Goal: Task Accomplishment & Management: Use online tool/utility

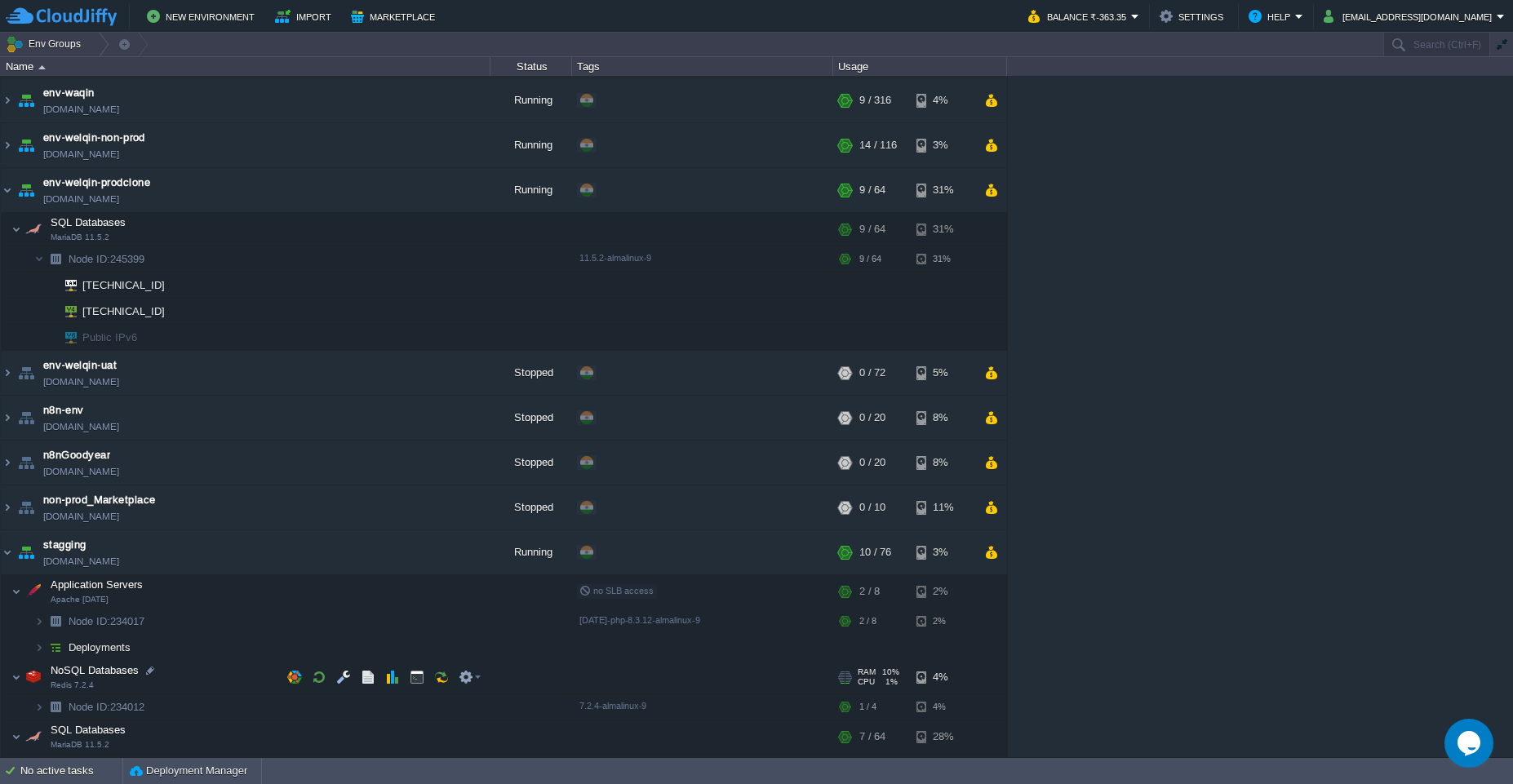
scroll to position [65, 0]
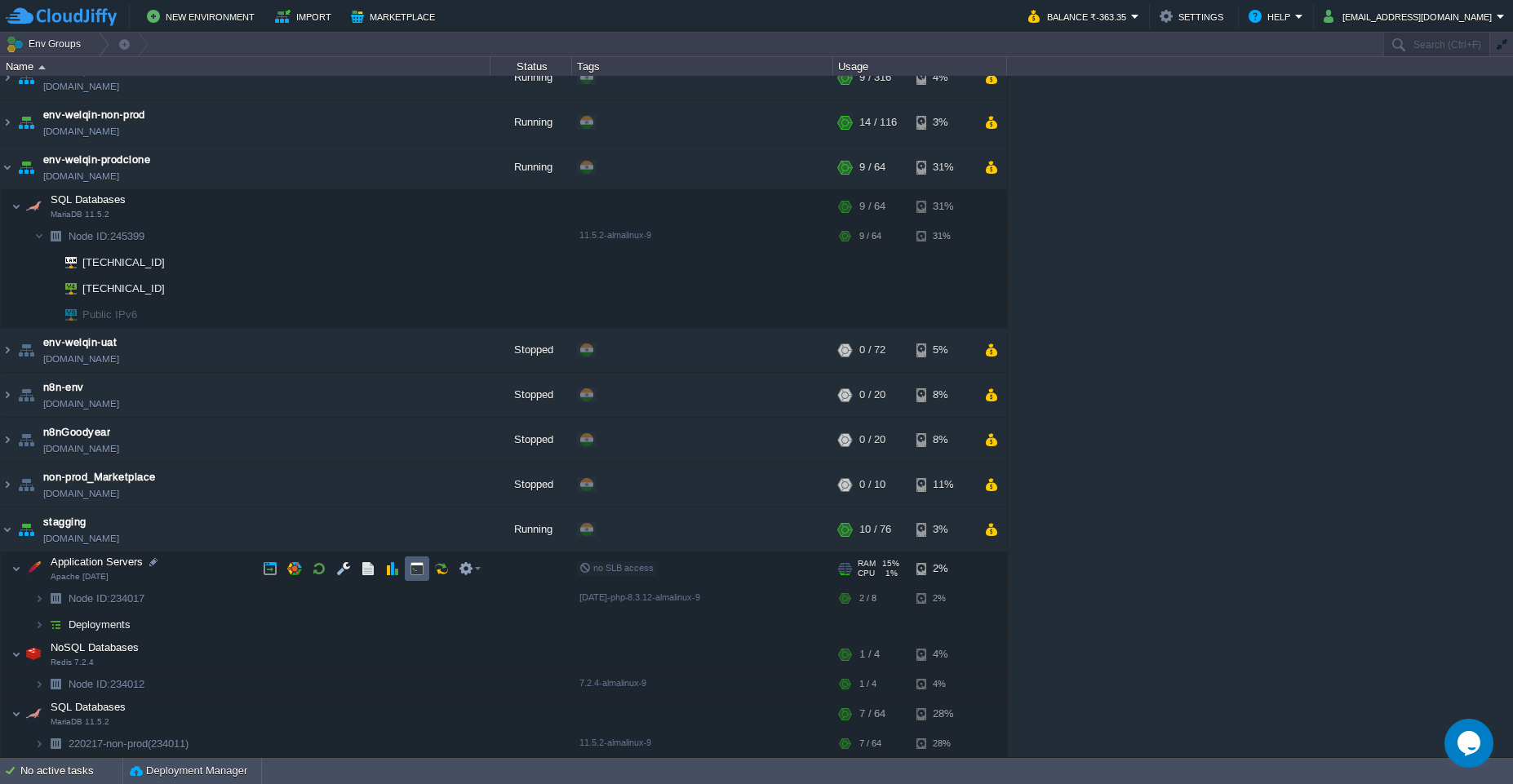
click at [419, 568] on button "button" at bounding box center [417, 569] width 15 height 15
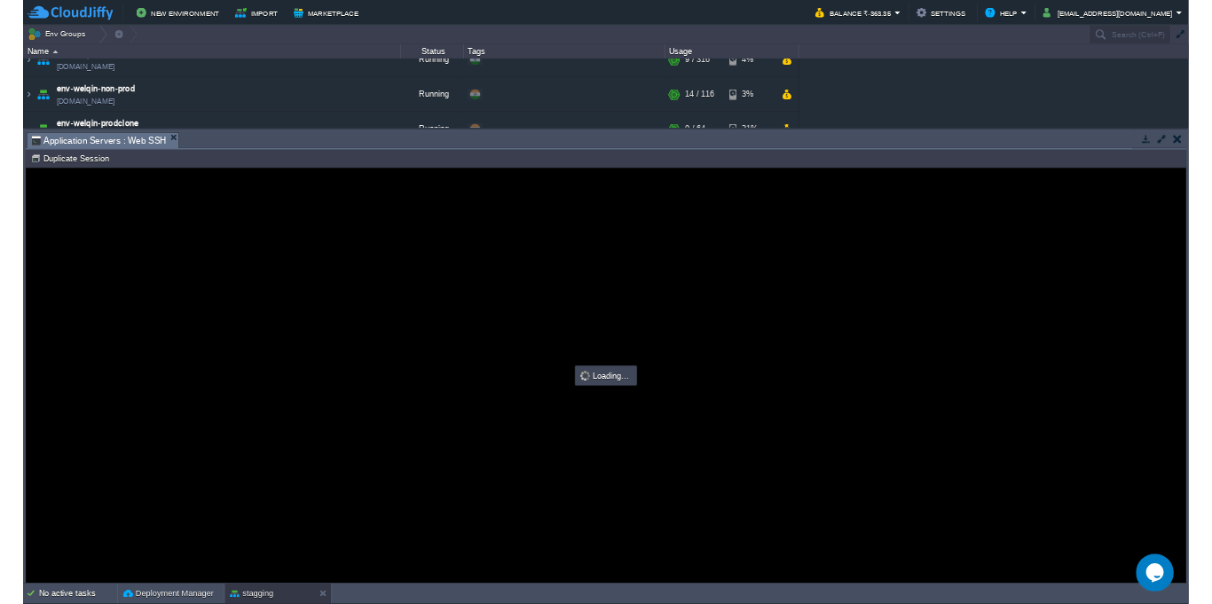
scroll to position [0, 0]
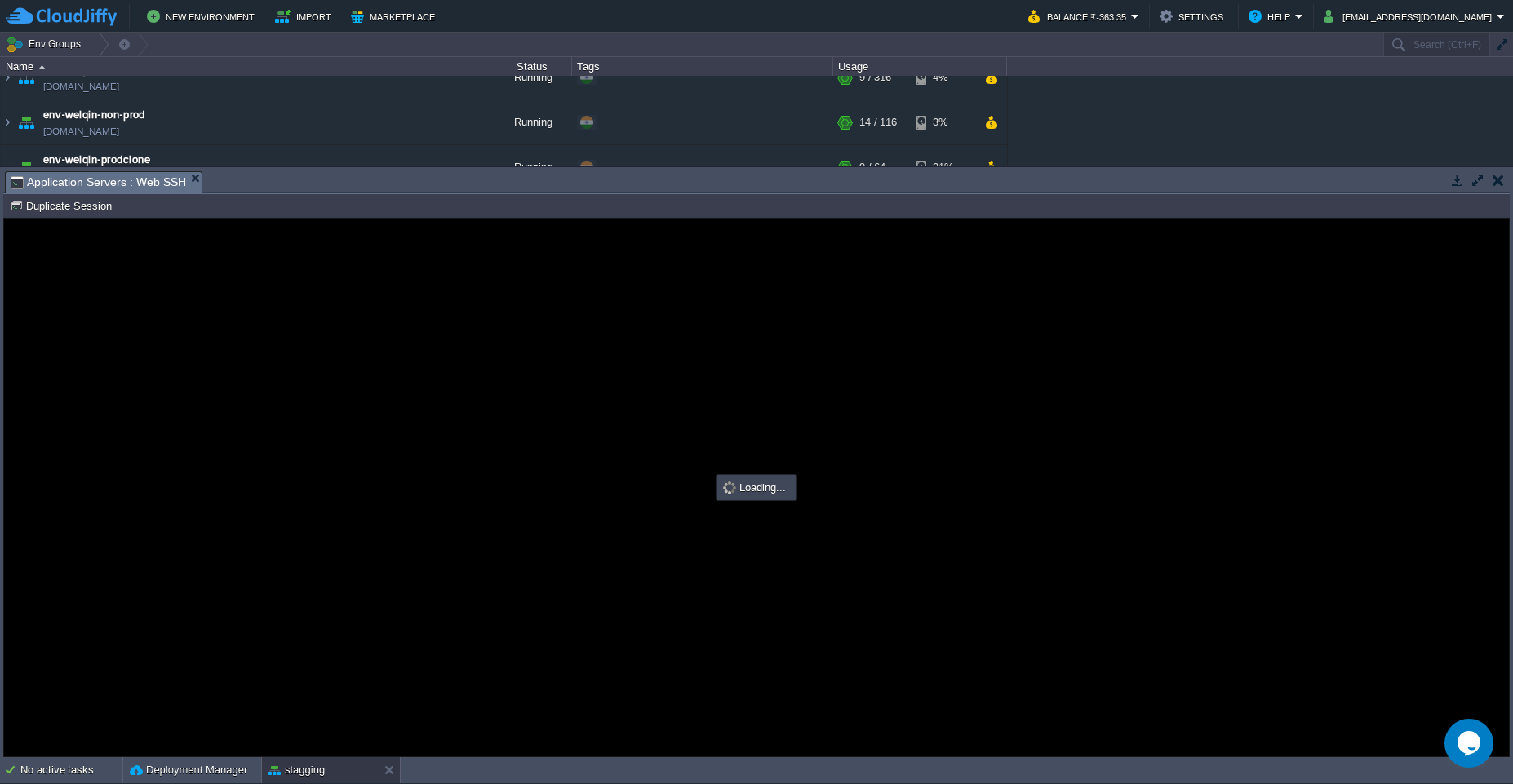
type input "#000000"
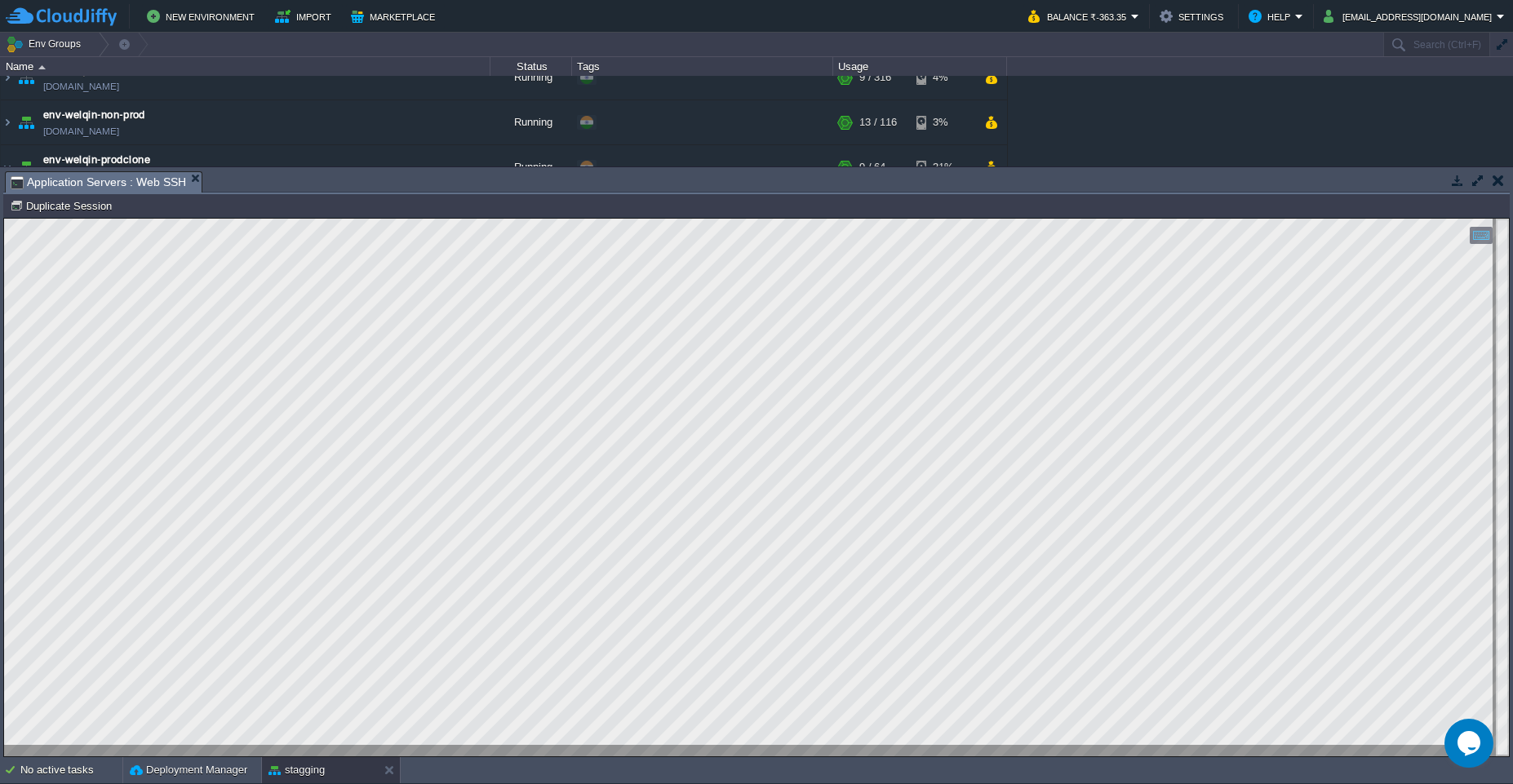
click at [1505, 188] on td at bounding box center [1498, 179] width 20 height 19
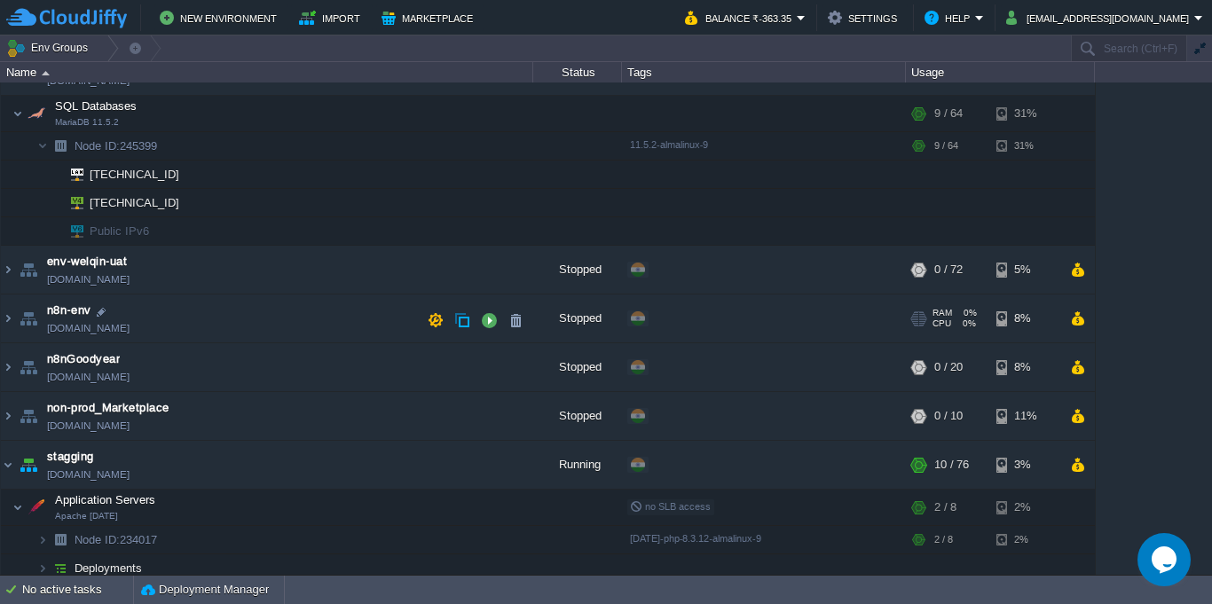
scroll to position [319, 0]
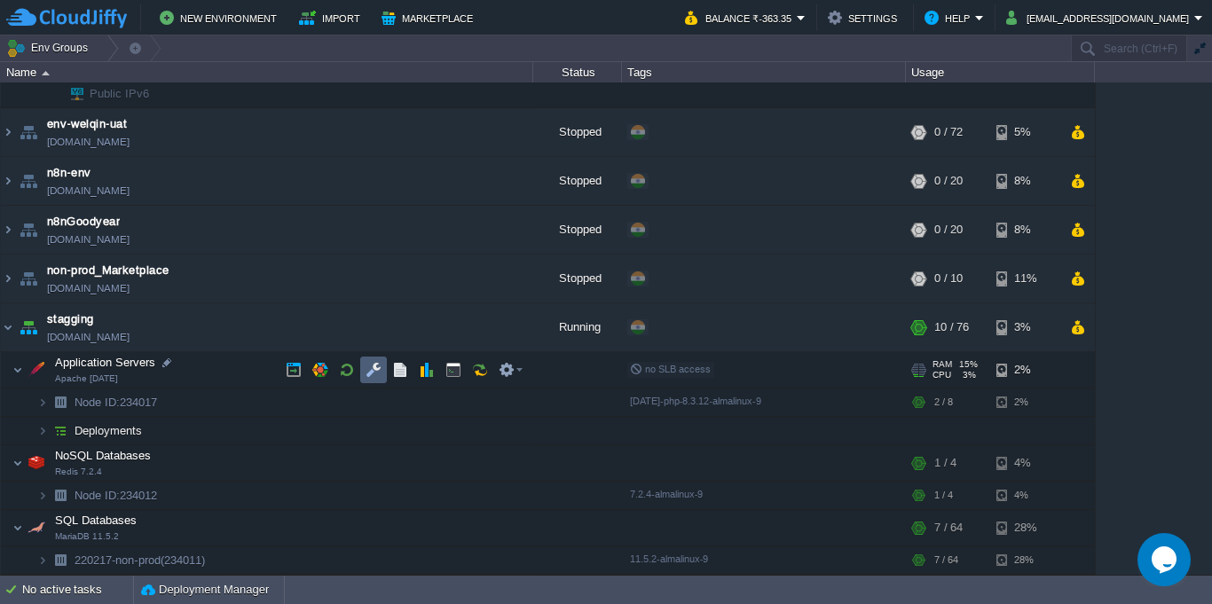
click at [378, 378] on td at bounding box center [373, 370] width 27 height 27
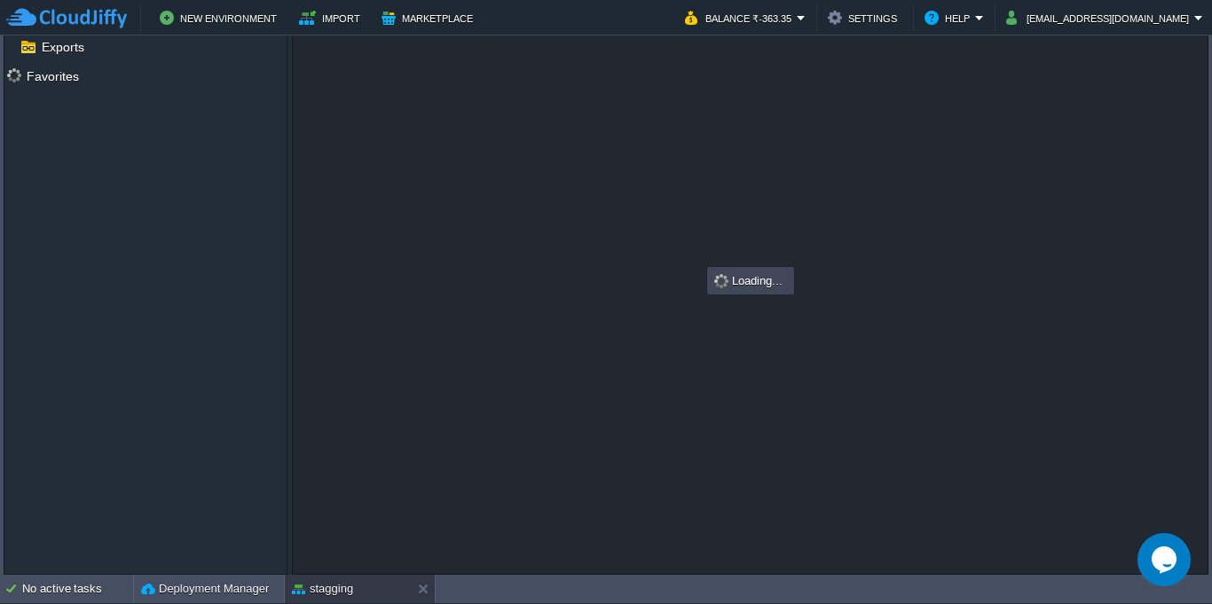
scroll to position [311, 0]
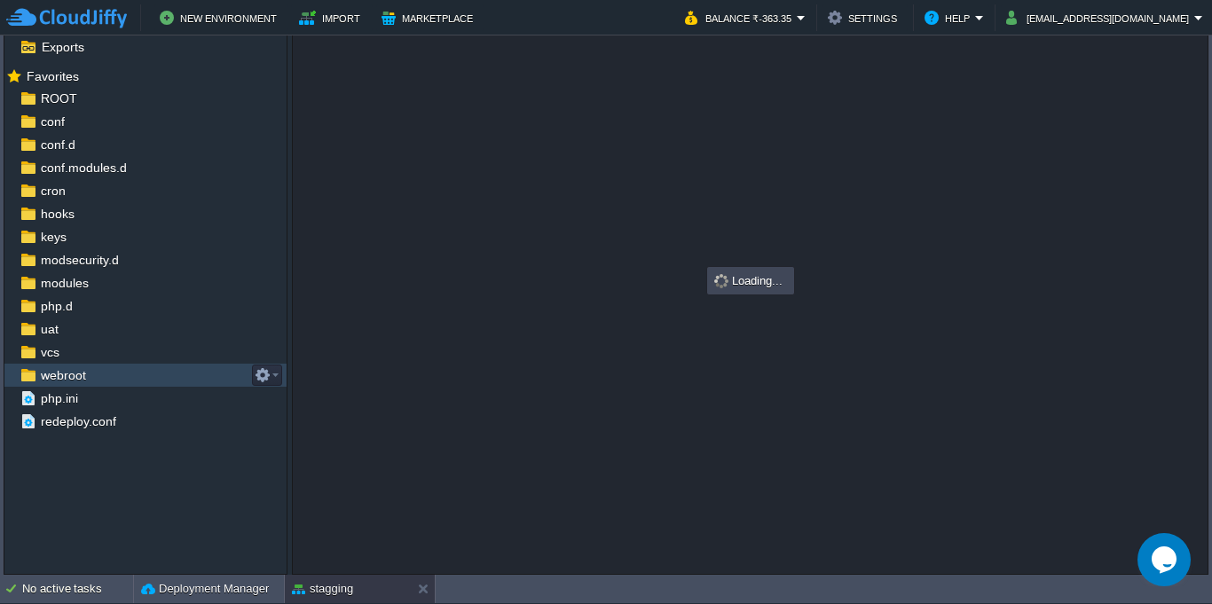
click at [105, 379] on div "webroot" at bounding box center [145, 375] width 282 height 23
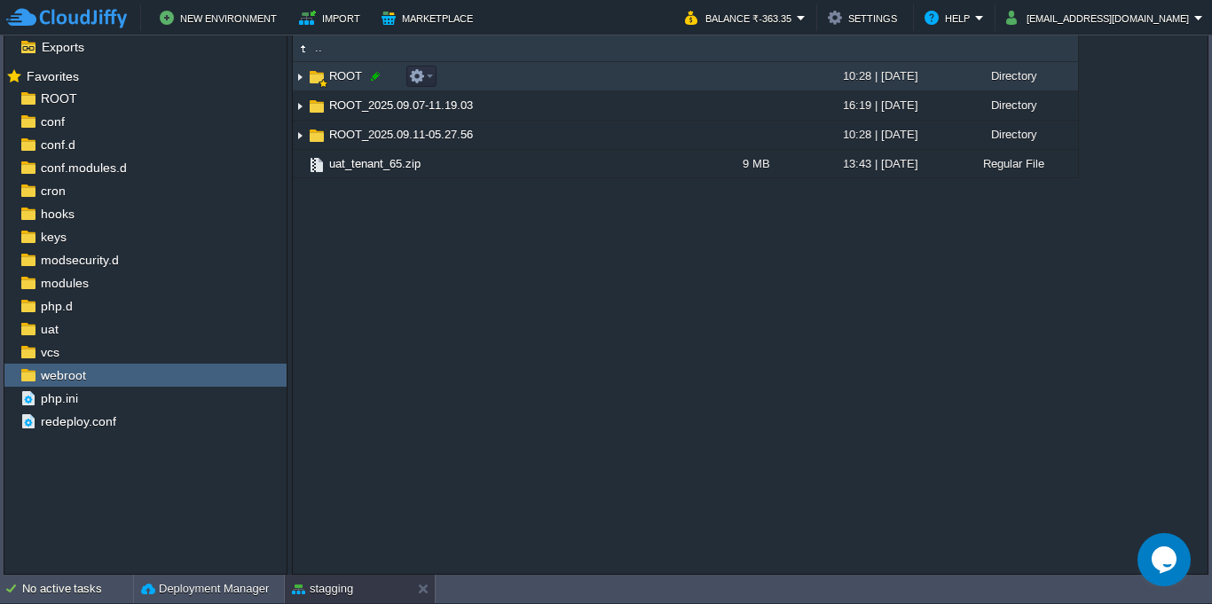
click at [375, 76] on div at bounding box center [375, 76] width 16 height 16
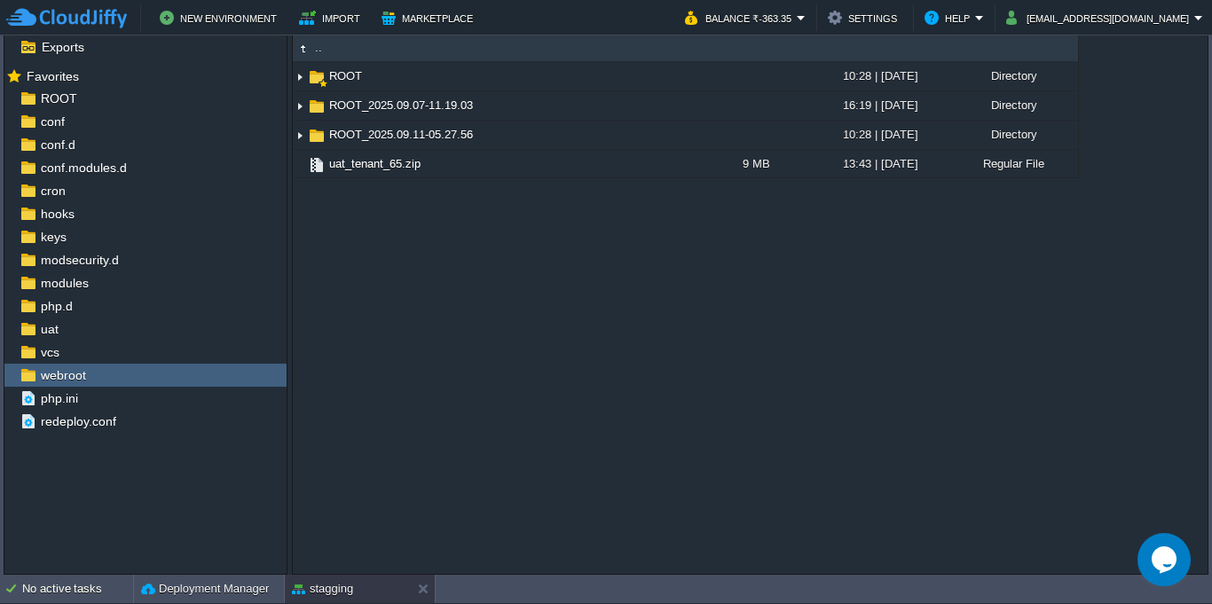
click at [600, 293] on div ".. ROOT 10:28 | [DATE] Directory ROOT_2025.09.07-11.19.03 16:19 | [DATE] Direct…" at bounding box center [750, 304] width 914 height 540
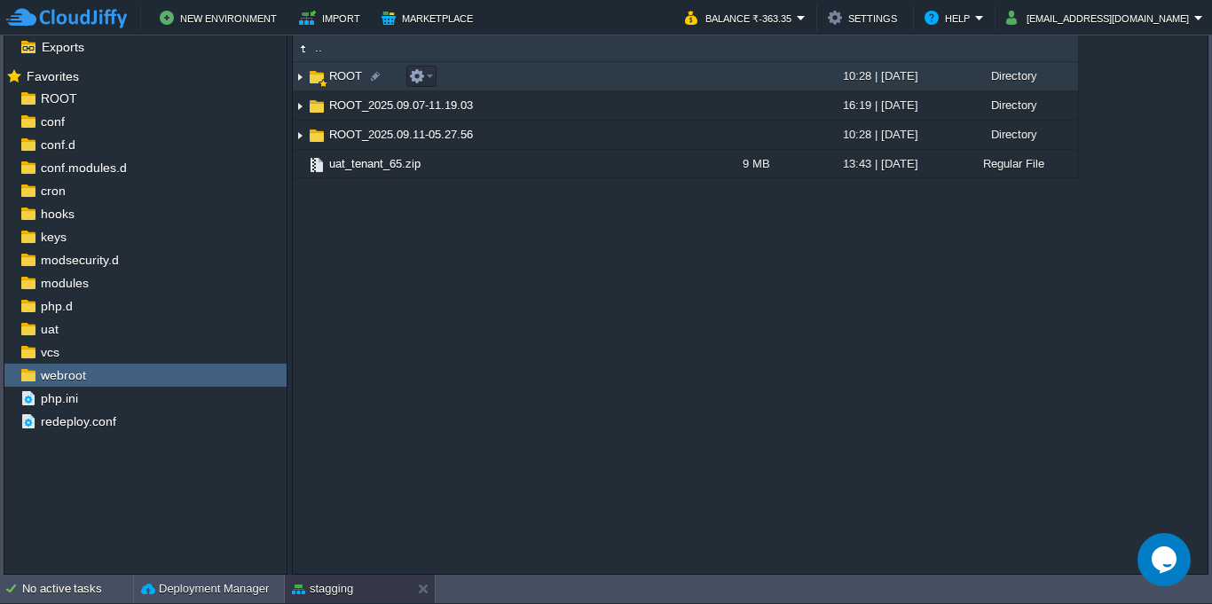
click at [578, 85] on td "ROOT" at bounding box center [495, 76] width 404 height 29
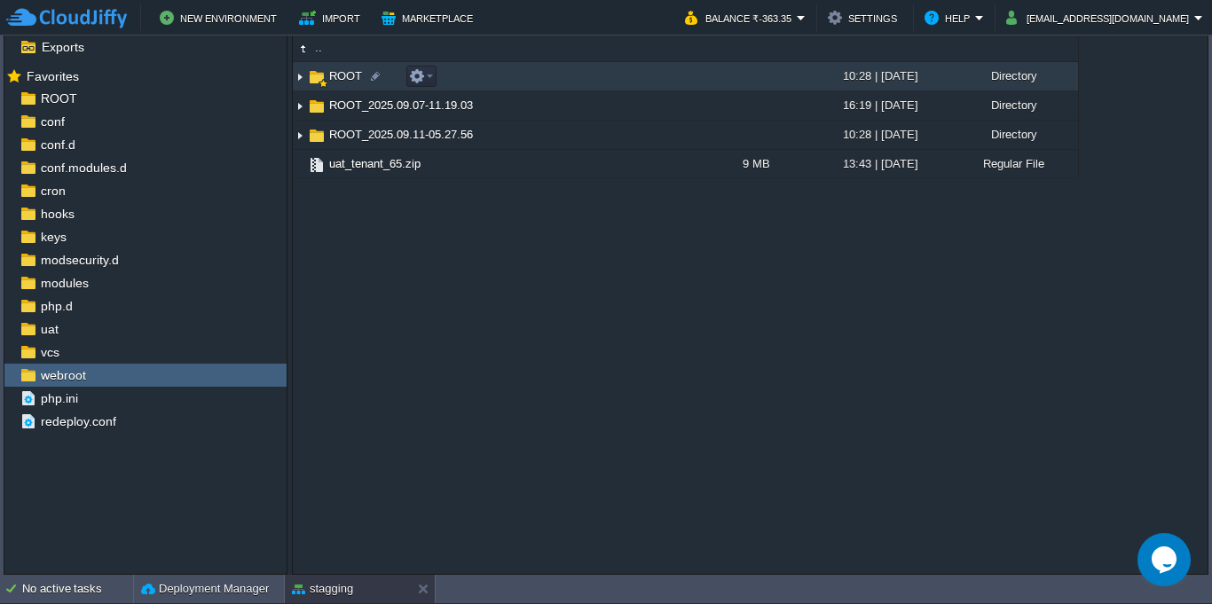
click at [578, 85] on td "ROOT" at bounding box center [495, 76] width 404 height 29
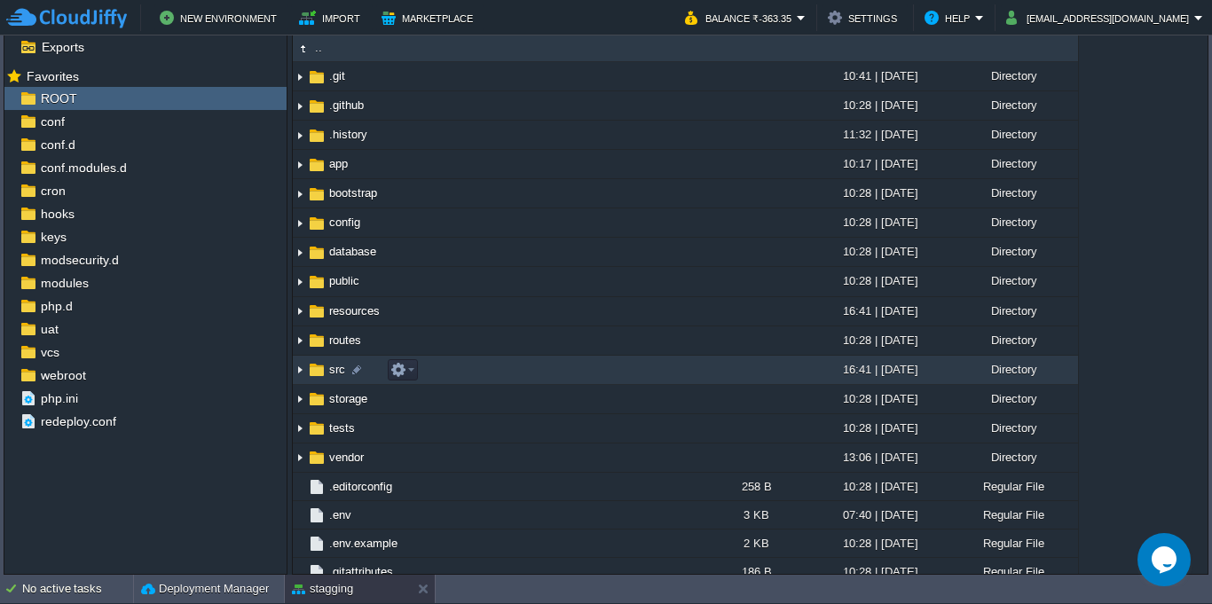
click at [468, 368] on td "src" at bounding box center [495, 370] width 404 height 29
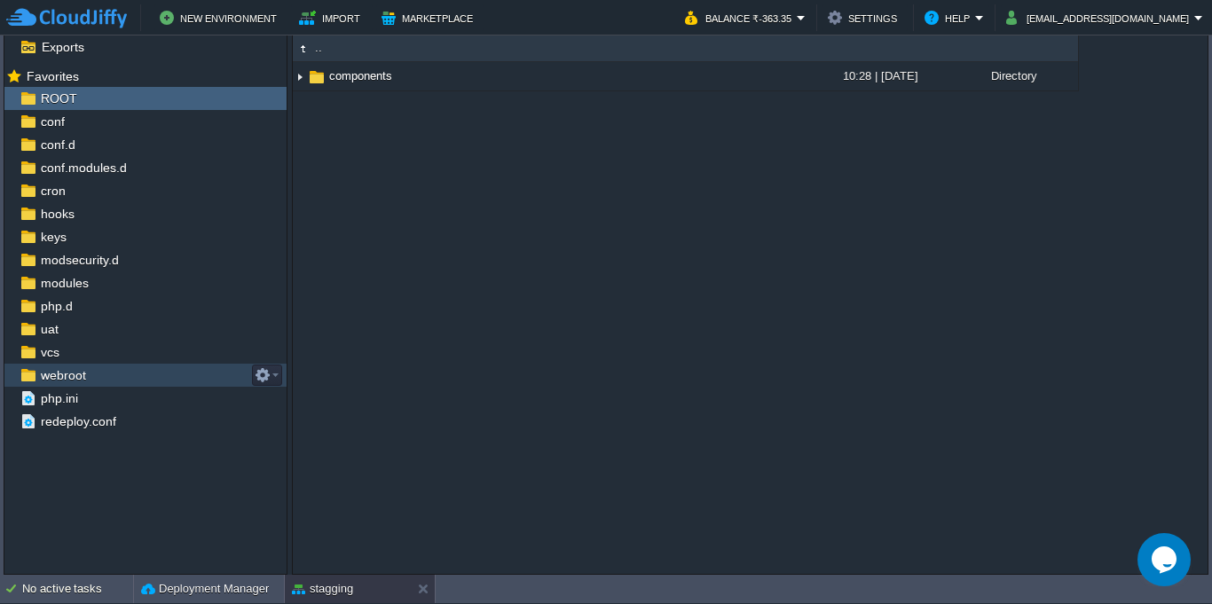
click at [144, 380] on div "webroot" at bounding box center [145, 375] width 282 height 23
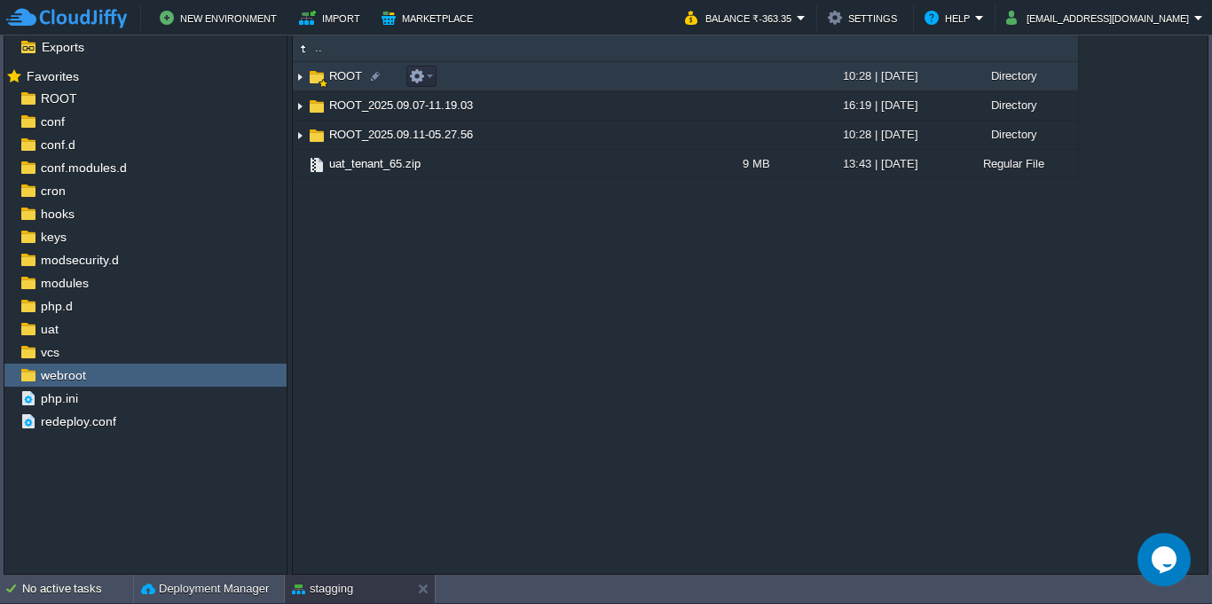
click at [597, 68] on td "ROOT" at bounding box center [495, 76] width 404 height 29
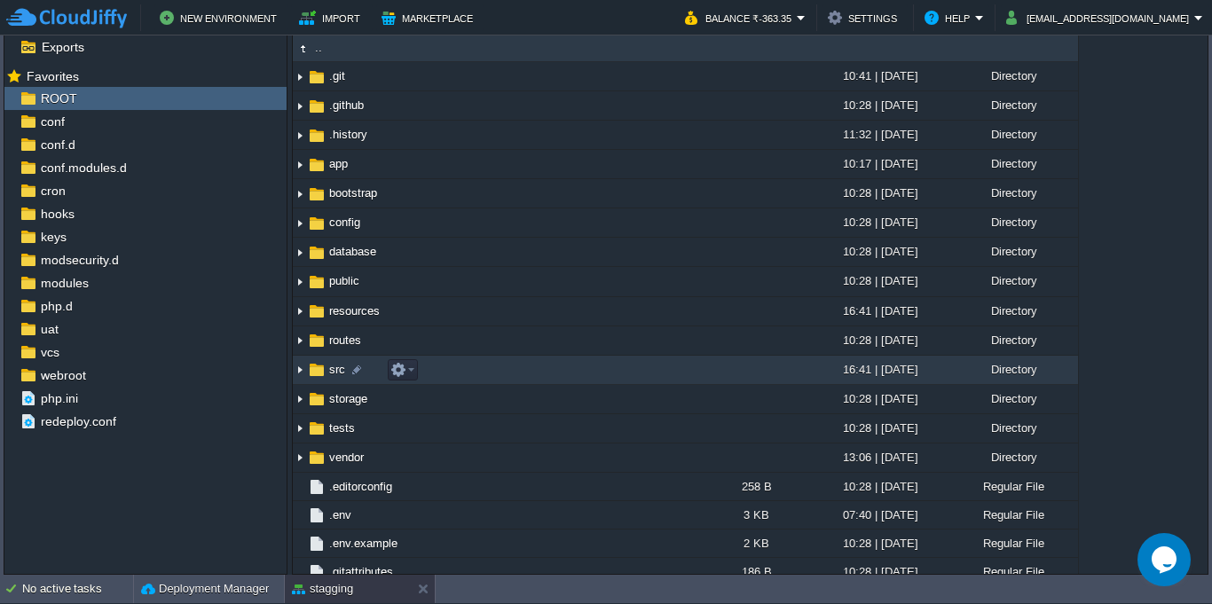
click at [515, 356] on td "src" at bounding box center [495, 370] width 404 height 29
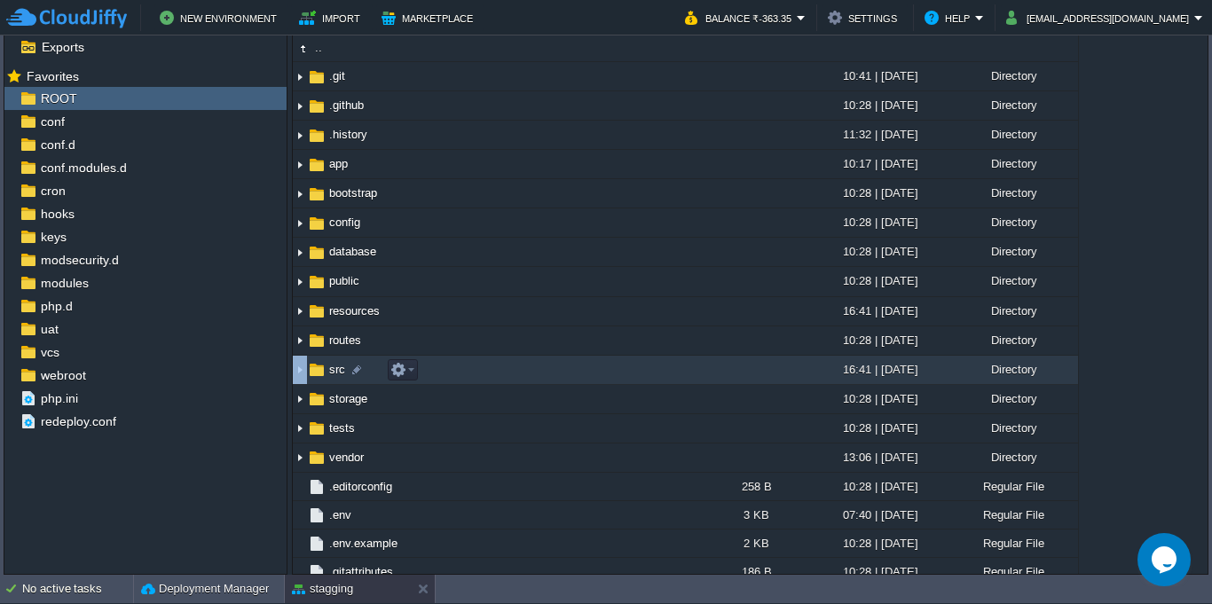
click at [515, 356] on td "src" at bounding box center [495, 370] width 404 height 29
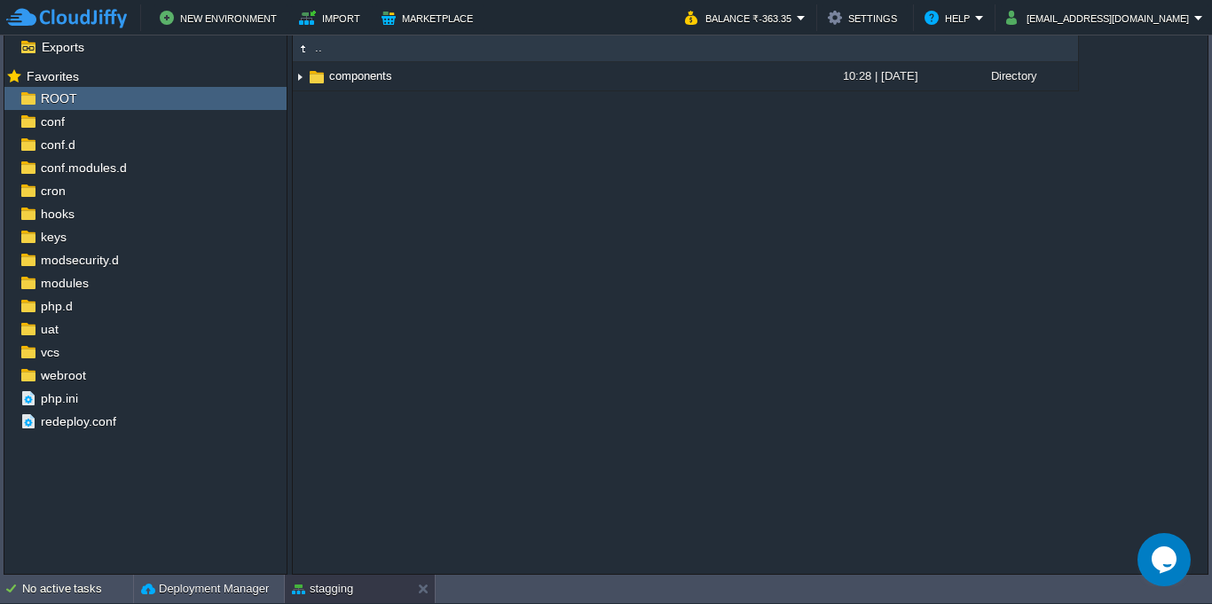
click at [317, 51] on span ".." at bounding box center [318, 47] width 12 height 15
click at [291, 49] on div at bounding box center [289, 269] width 4 height 612
click at [304, 52] on img at bounding box center [303, 49] width 20 height 20
click at [296, 48] on img at bounding box center [303, 49] width 20 height 20
click at [88, 380] on div "webroot" at bounding box center [145, 375] width 282 height 23
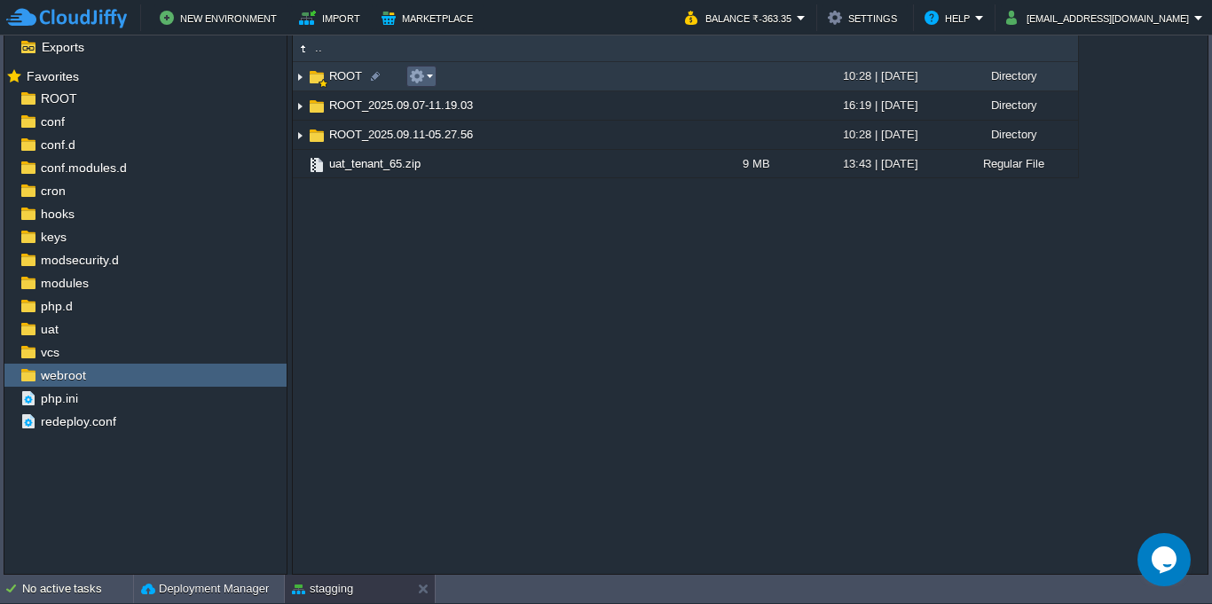
click at [429, 80] on em at bounding box center [421, 76] width 24 height 16
click at [557, 80] on td "ROOT" at bounding box center [495, 76] width 404 height 29
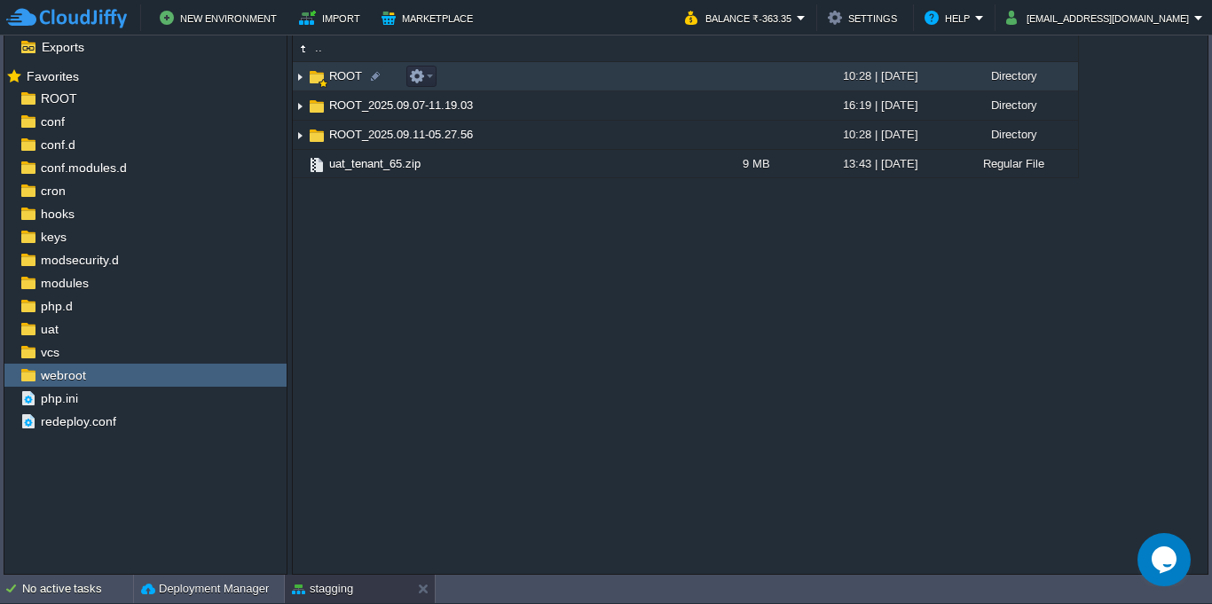
click at [557, 80] on td "ROOT" at bounding box center [495, 76] width 404 height 29
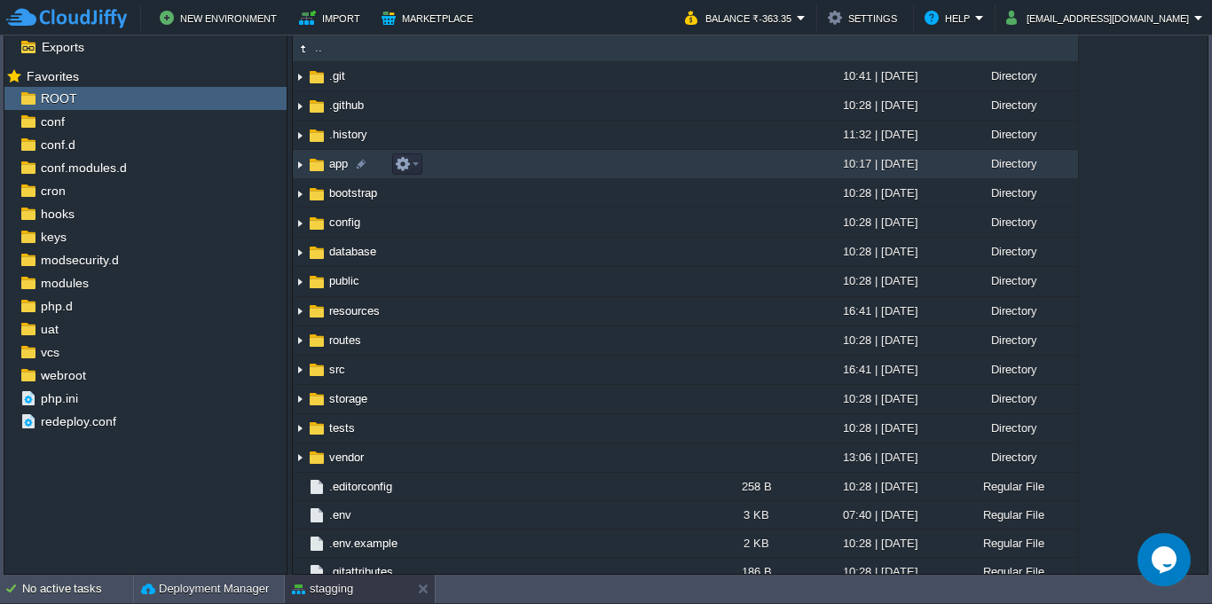
click at [479, 168] on td "app" at bounding box center [495, 164] width 404 height 29
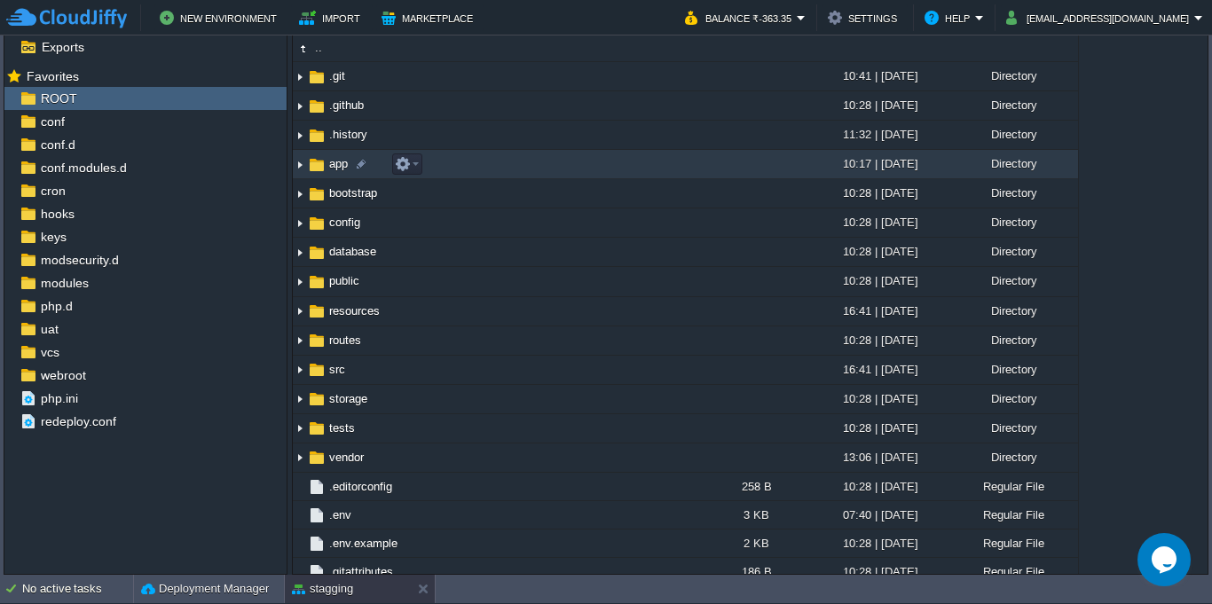
click at [479, 168] on td "app" at bounding box center [495, 164] width 404 height 29
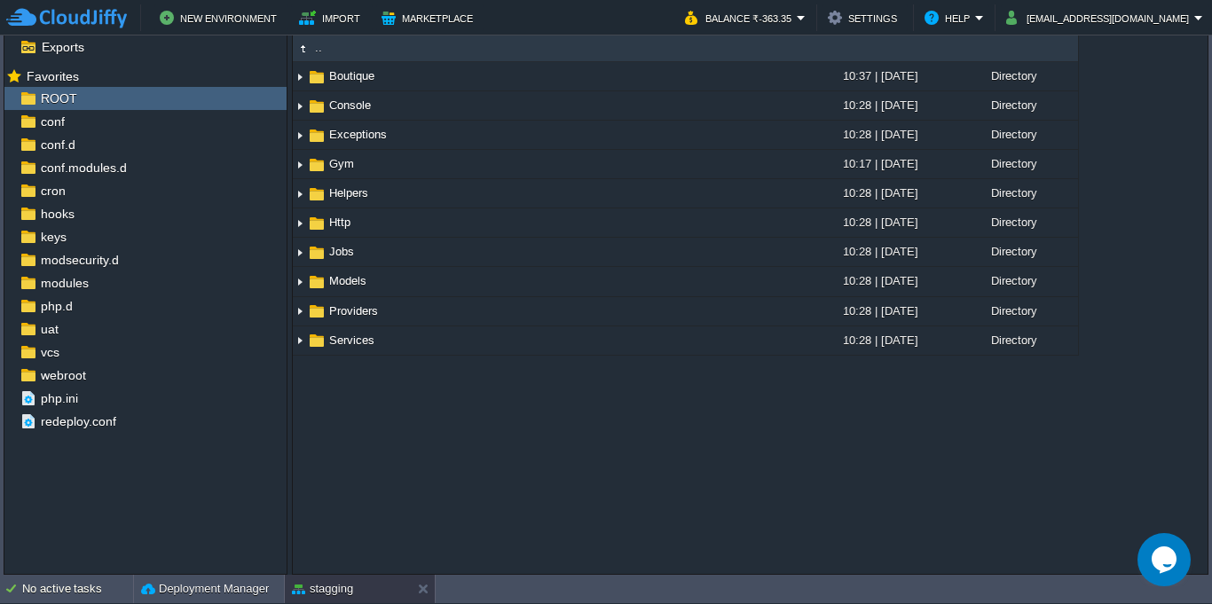
click at [746, 473] on div ".. [DEMOGRAPHIC_DATA] 10:37 | [DATE] Directory Console 10:28 | [DATE] Directory…" at bounding box center [750, 304] width 914 height 540
click at [377, 600] on div "stagging" at bounding box center [348, 589] width 126 height 28
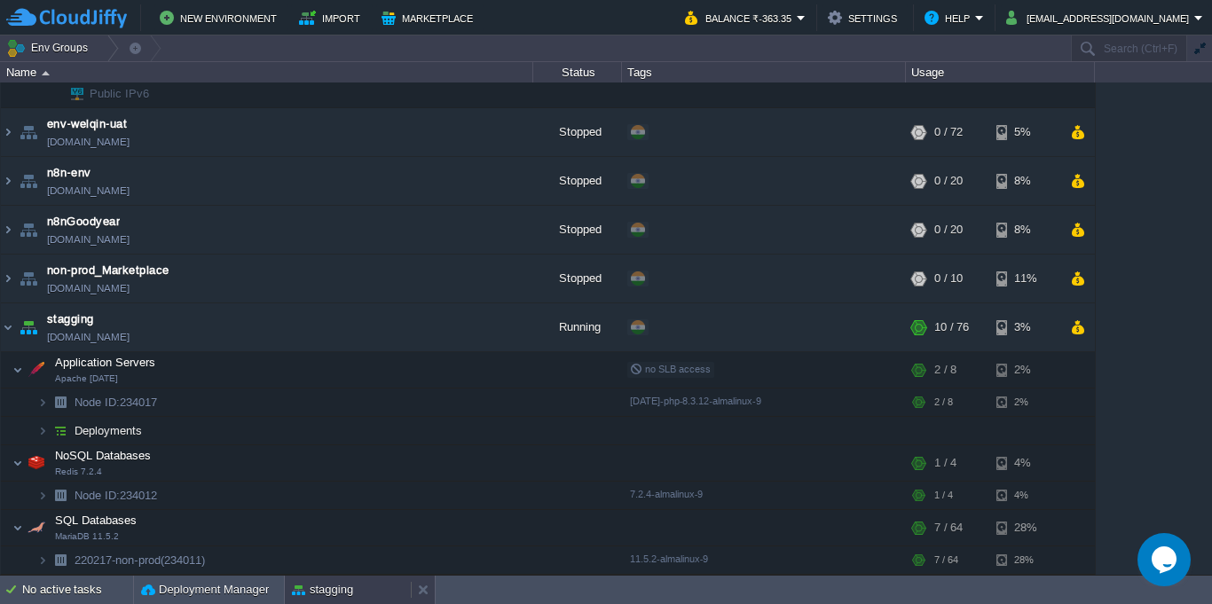
click at [333, 589] on button "stagging" at bounding box center [322, 590] width 61 height 18
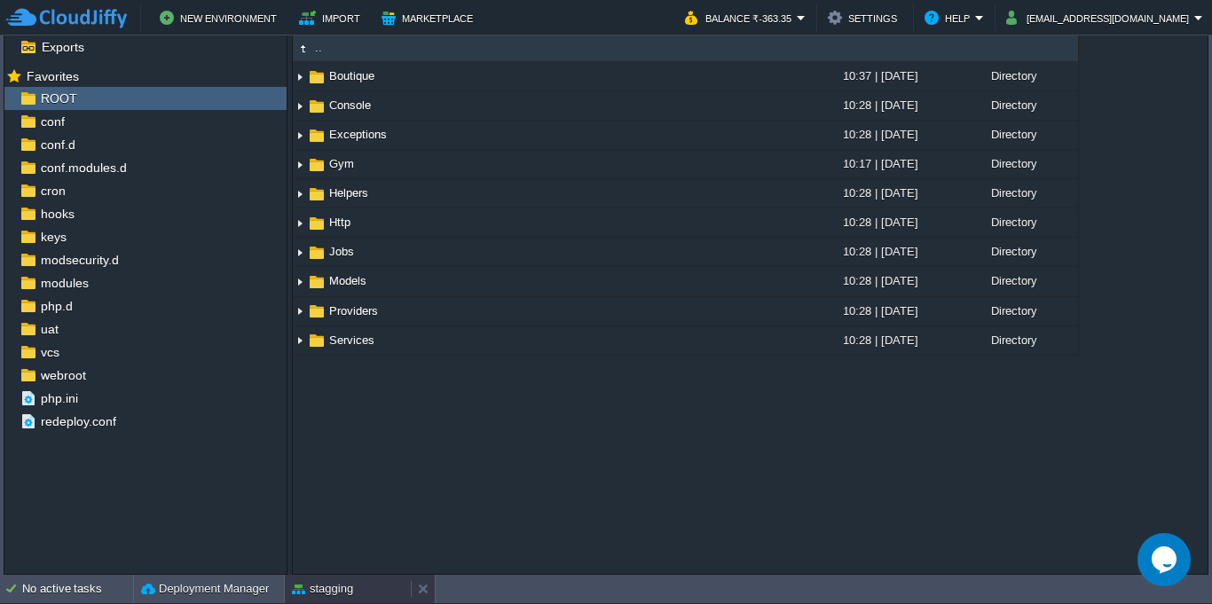
scroll to position [311, 0]
click at [349, 597] on button "stagging" at bounding box center [322, 589] width 61 height 18
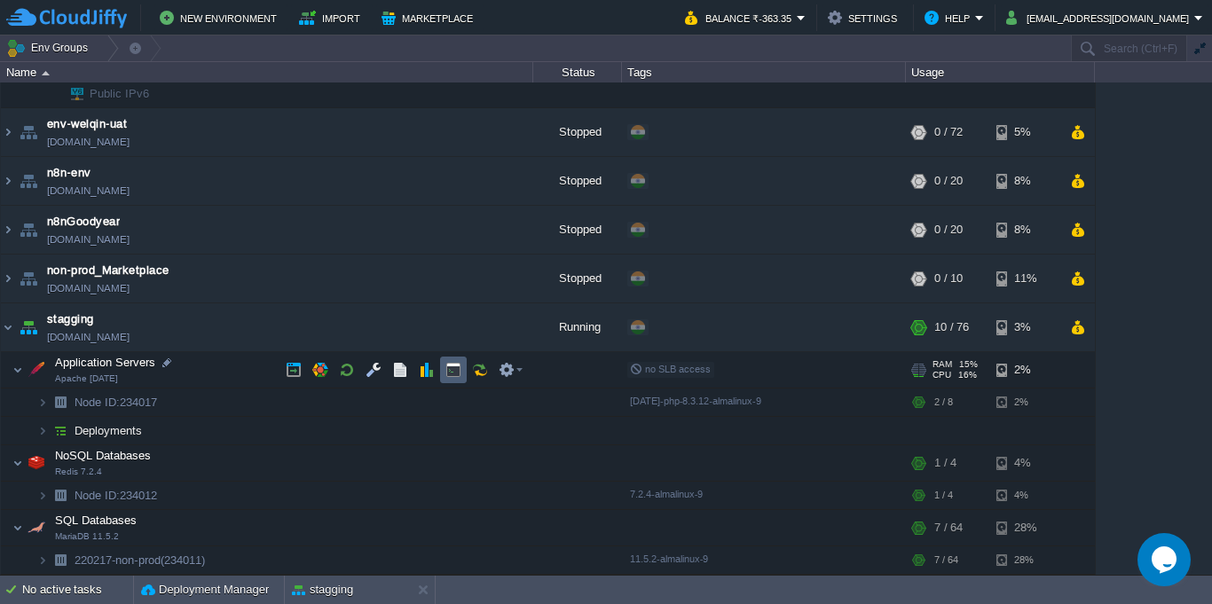
click at [452, 369] on button "button" at bounding box center [453, 370] width 16 height 16
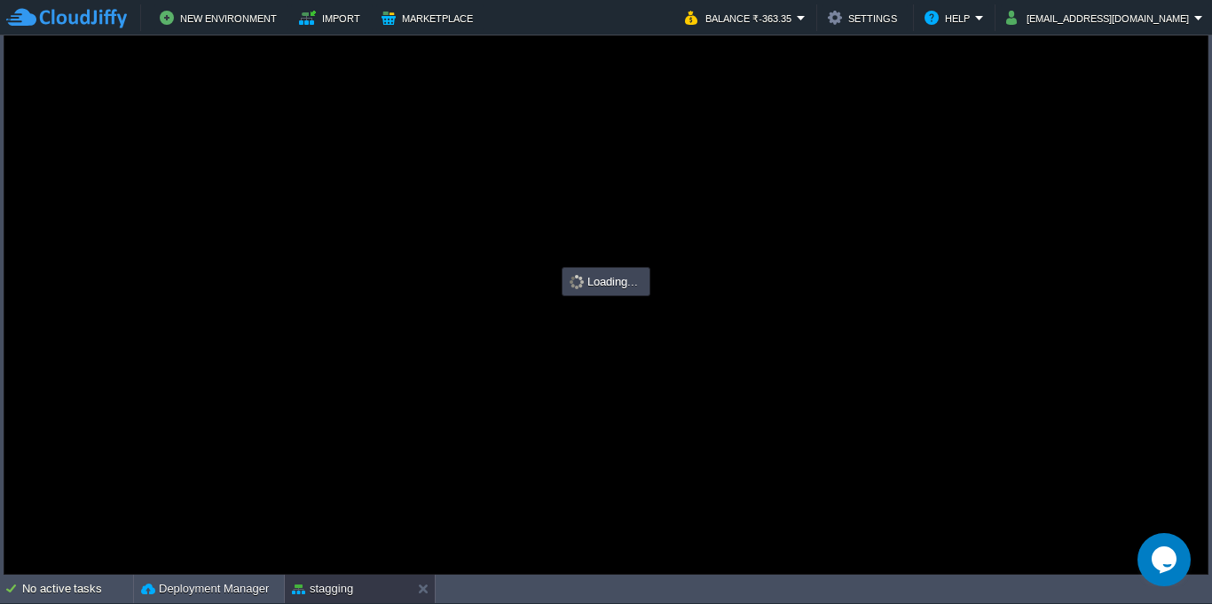
scroll to position [0, 0]
type input "#000000"
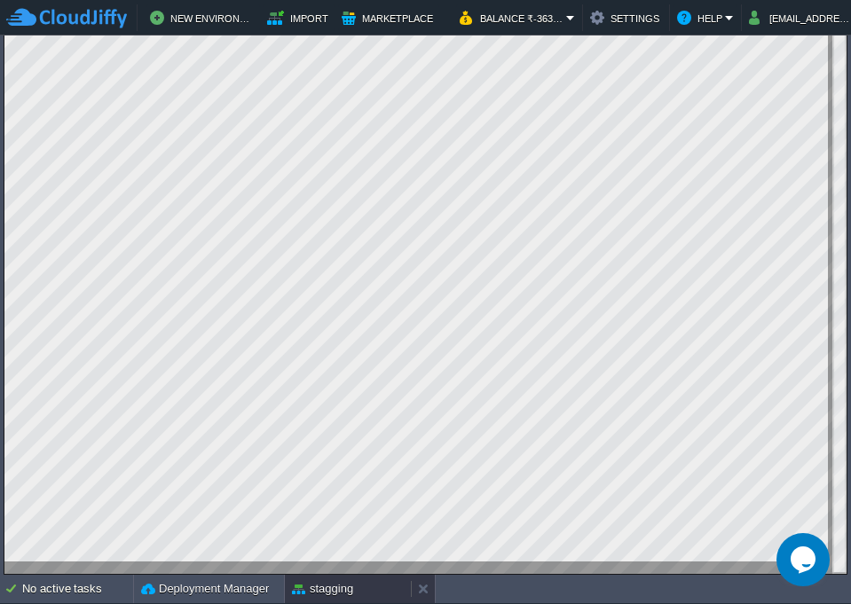
click at [367, 585] on div "stagging" at bounding box center [348, 589] width 126 height 28
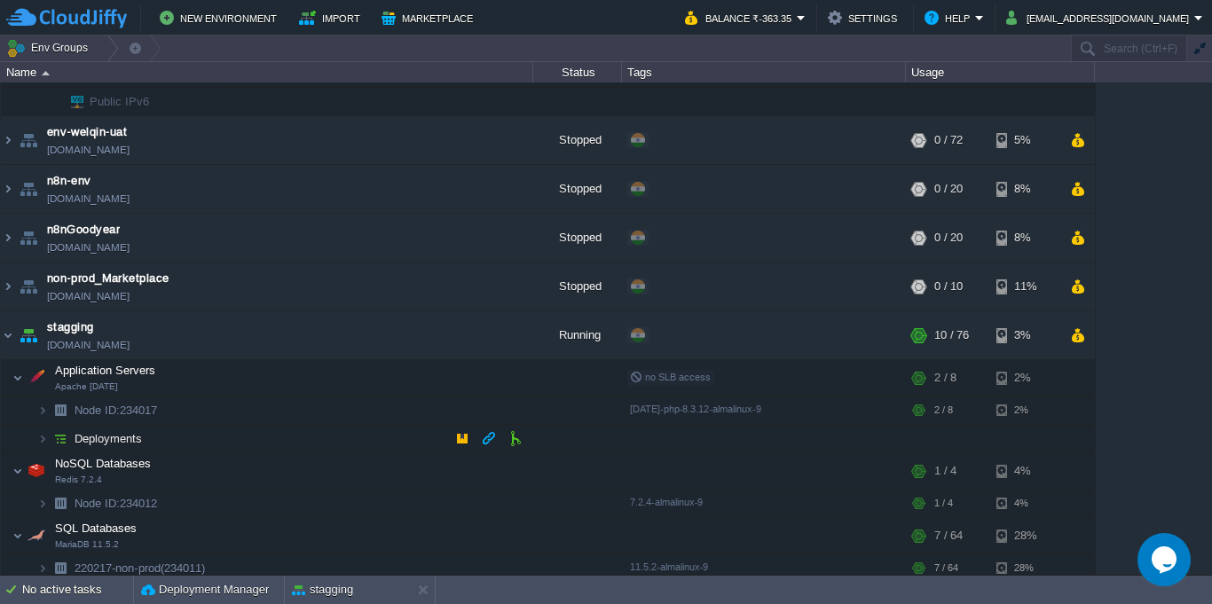
scroll to position [319, 0]
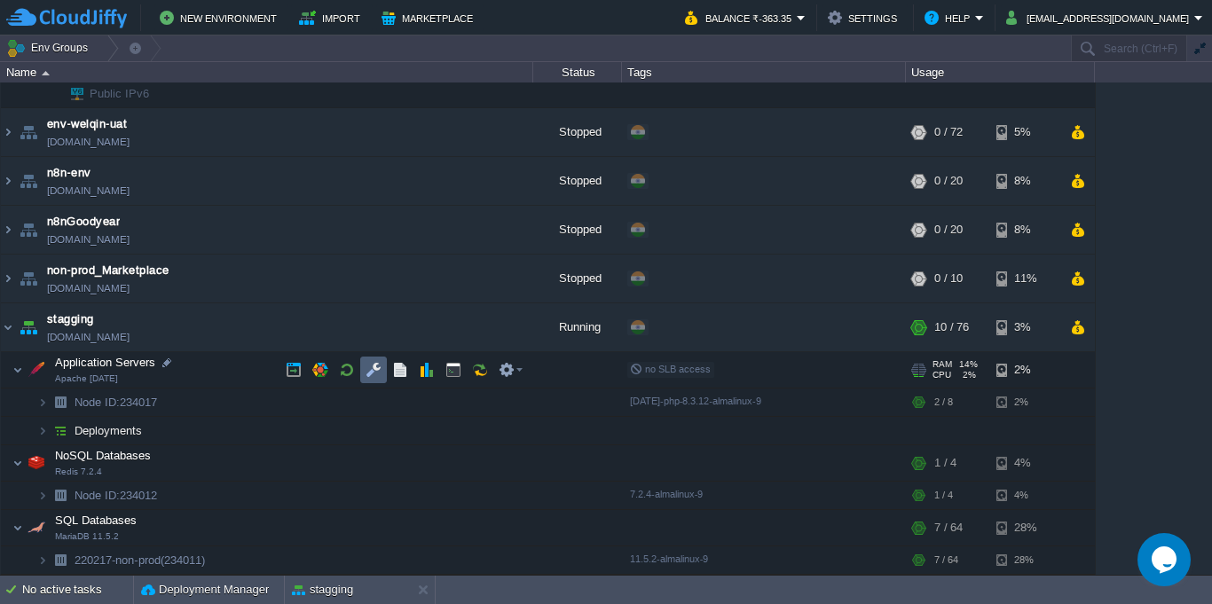
click at [379, 376] on button "button" at bounding box center [373, 370] width 16 height 16
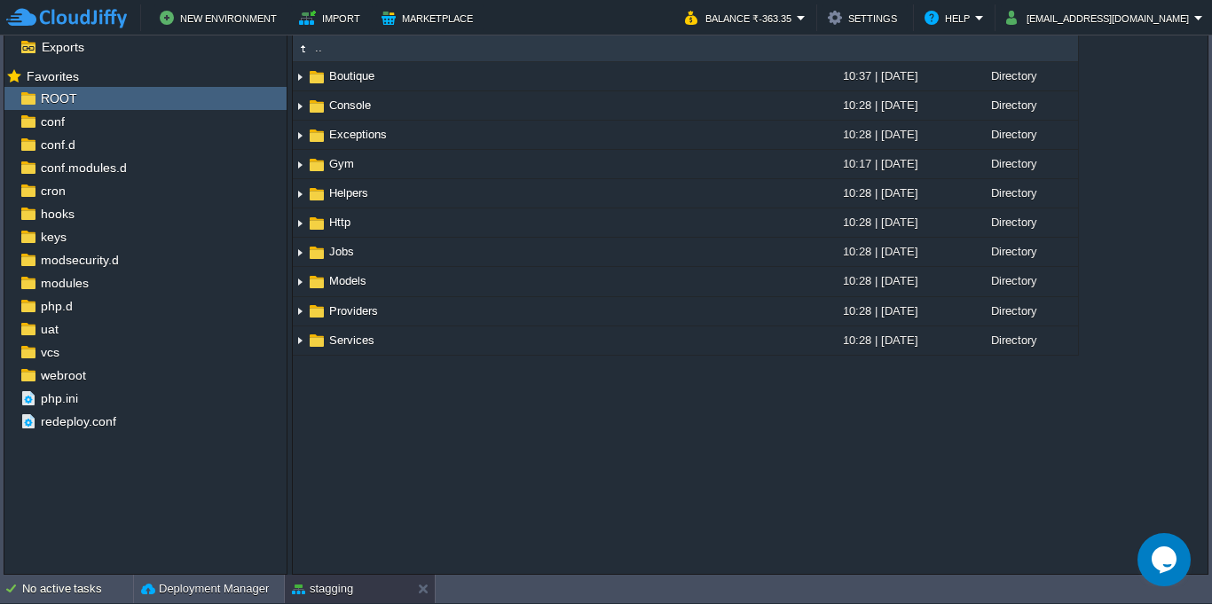
scroll to position [311, 0]
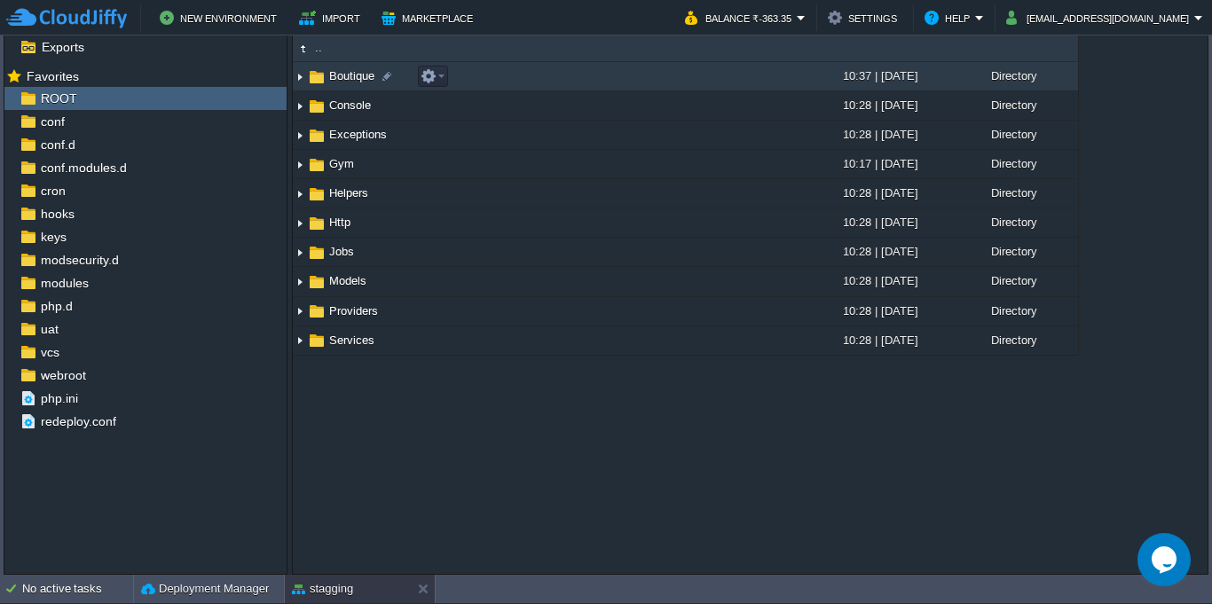
click at [537, 75] on td "Boutique" at bounding box center [495, 76] width 404 height 29
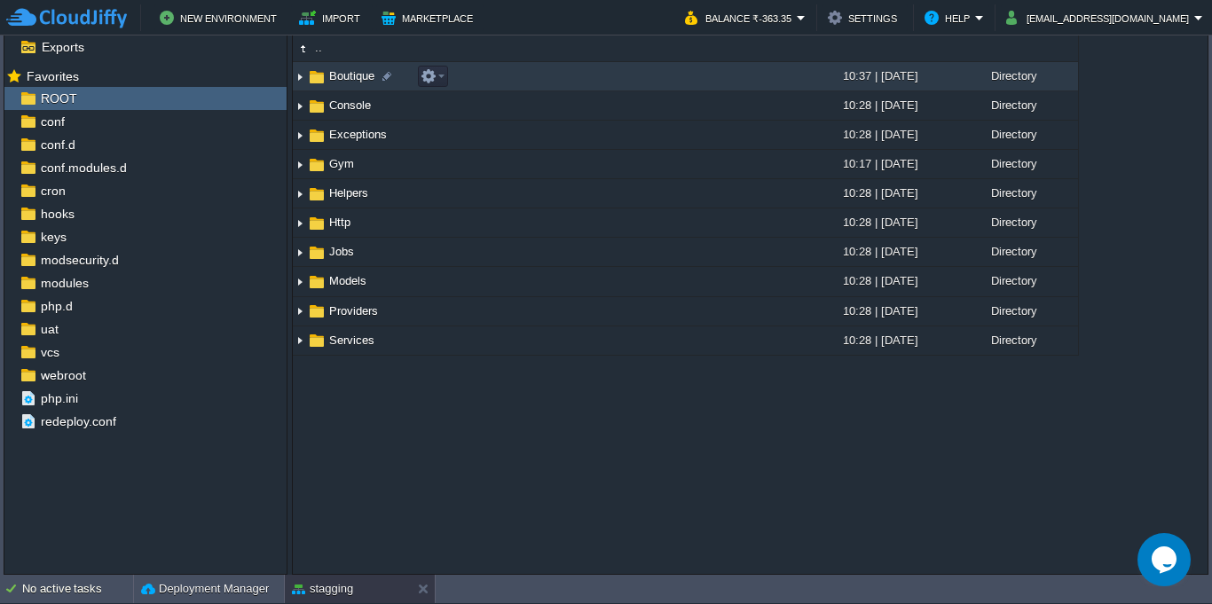
click at [537, 75] on td "Boutique" at bounding box center [495, 76] width 404 height 29
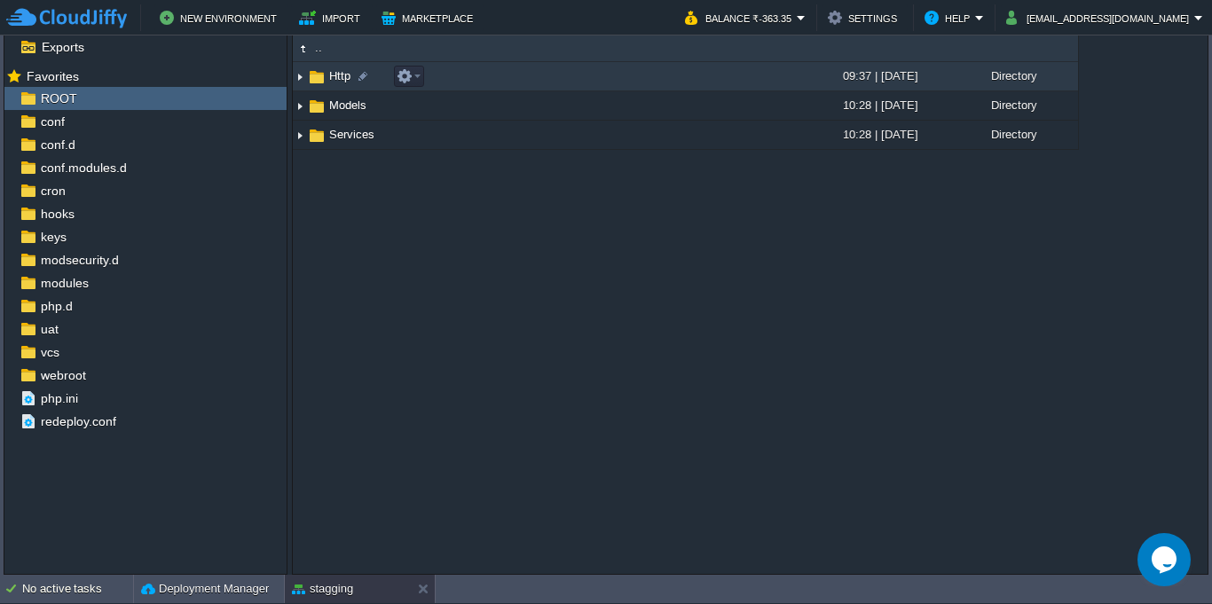
click at [552, 82] on td "Http" at bounding box center [495, 76] width 404 height 29
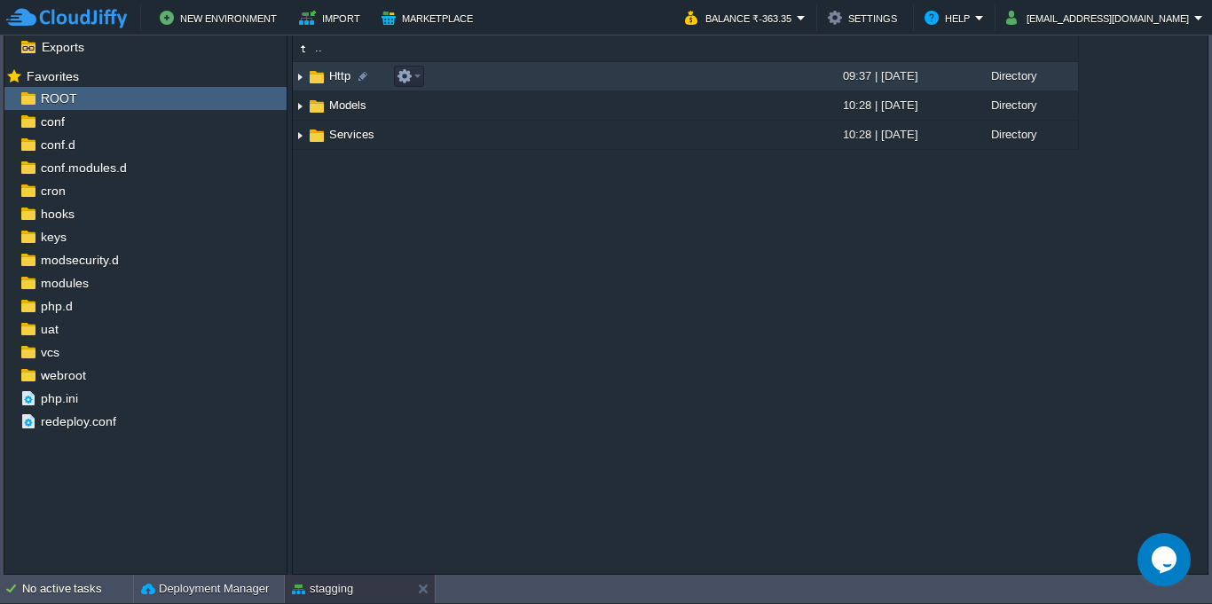
click at [552, 82] on td "Http" at bounding box center [495, 76] width 404 height 29
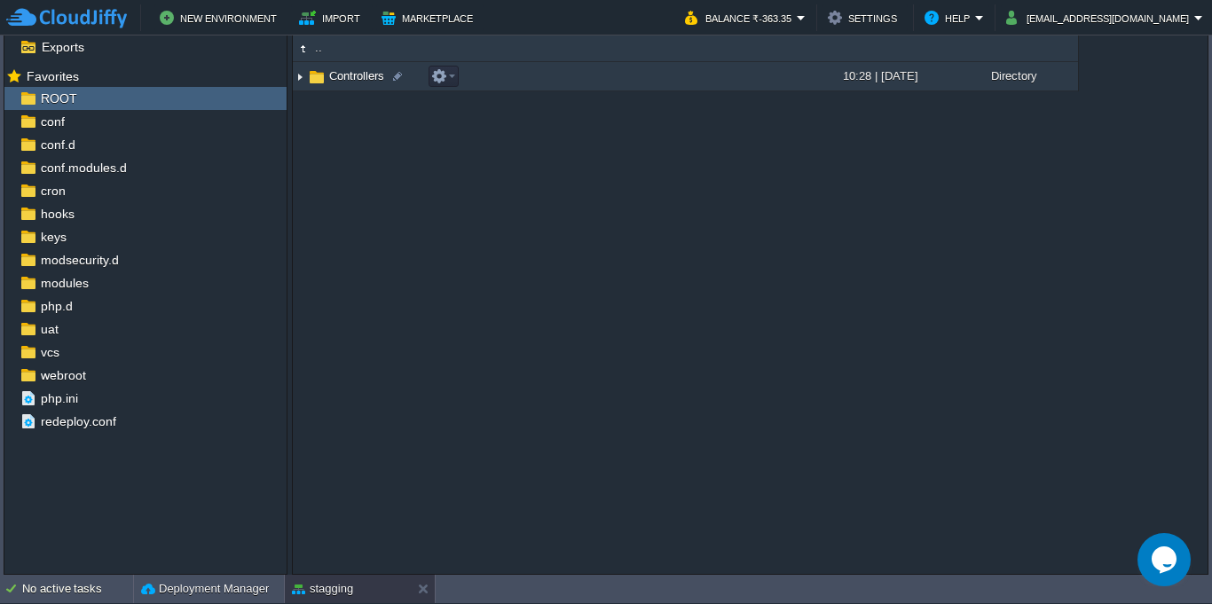
click at [526, 83] on td "Controllers" at bounding box center [495, 76] width 404 height 29
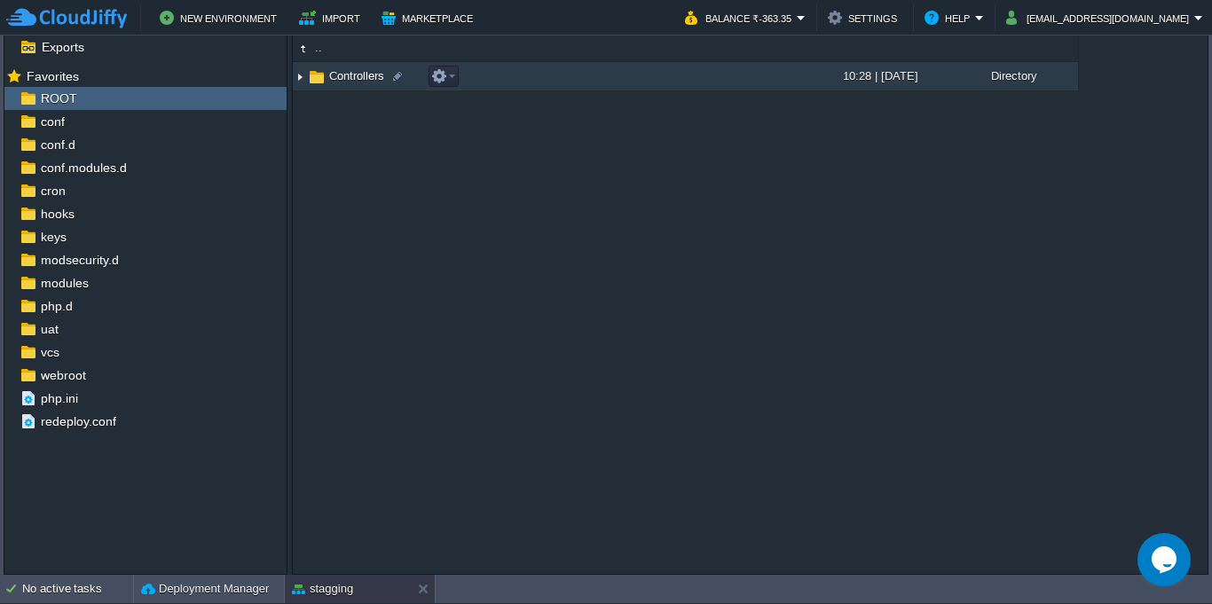
click at [526, 83] on td "Controllers" at bounding box center [495, 76] width 404 height 29
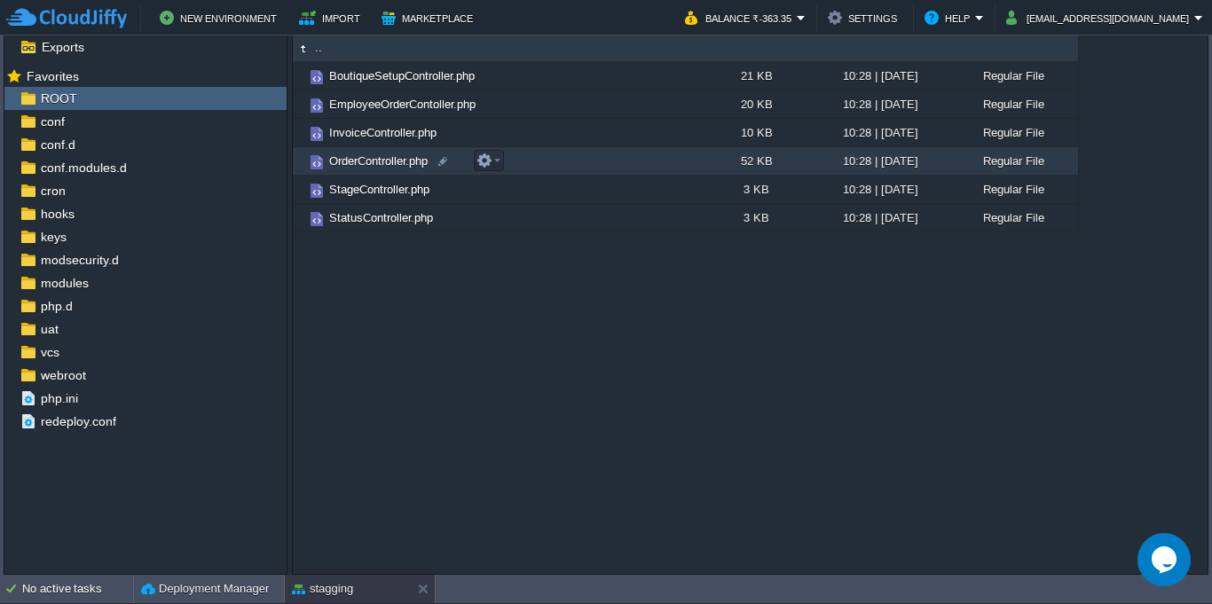
click at [570, 164] on td "OrderController.php" at bounding box center [495, 161] width 404 height 28
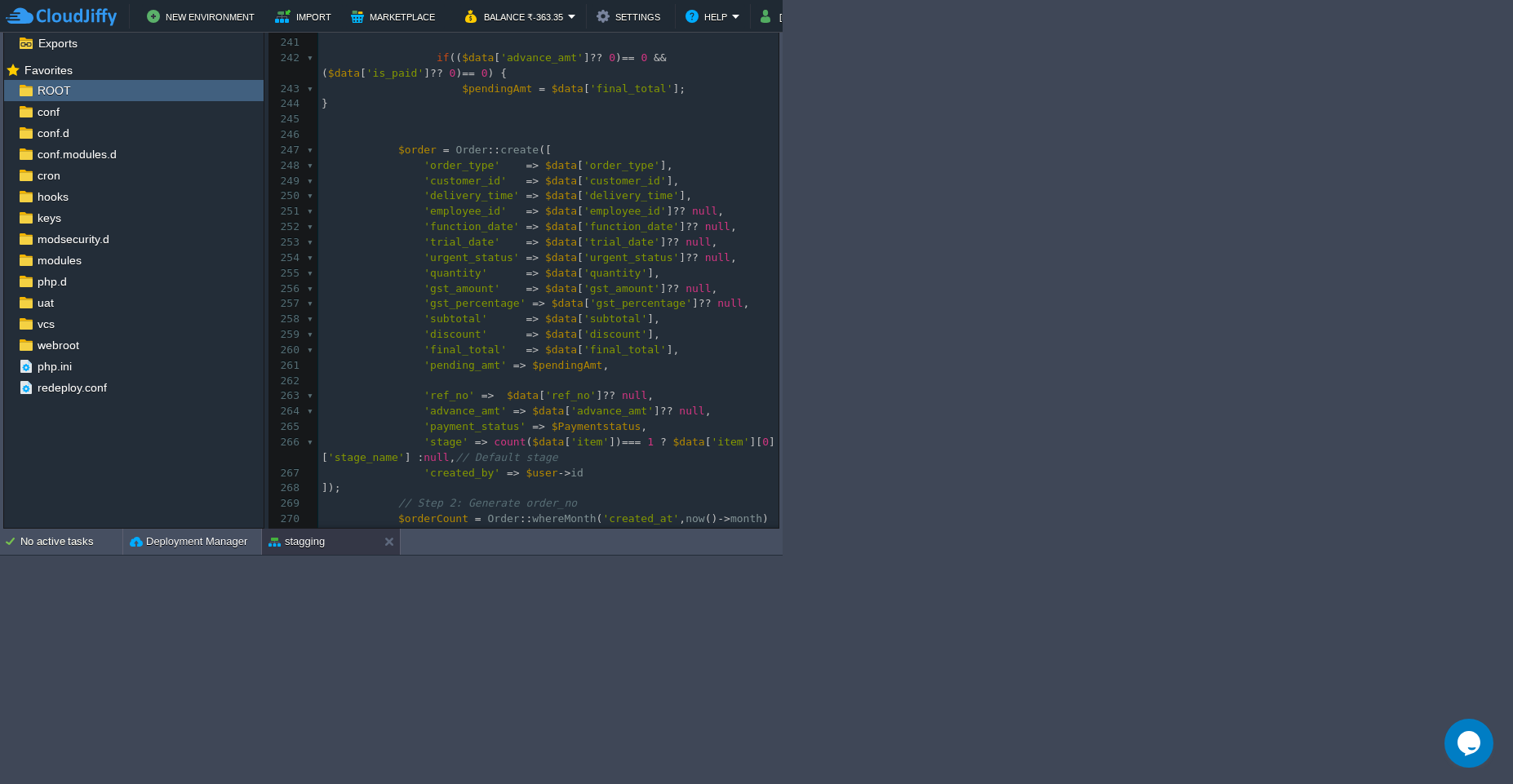
scroll to position [3672, 0]
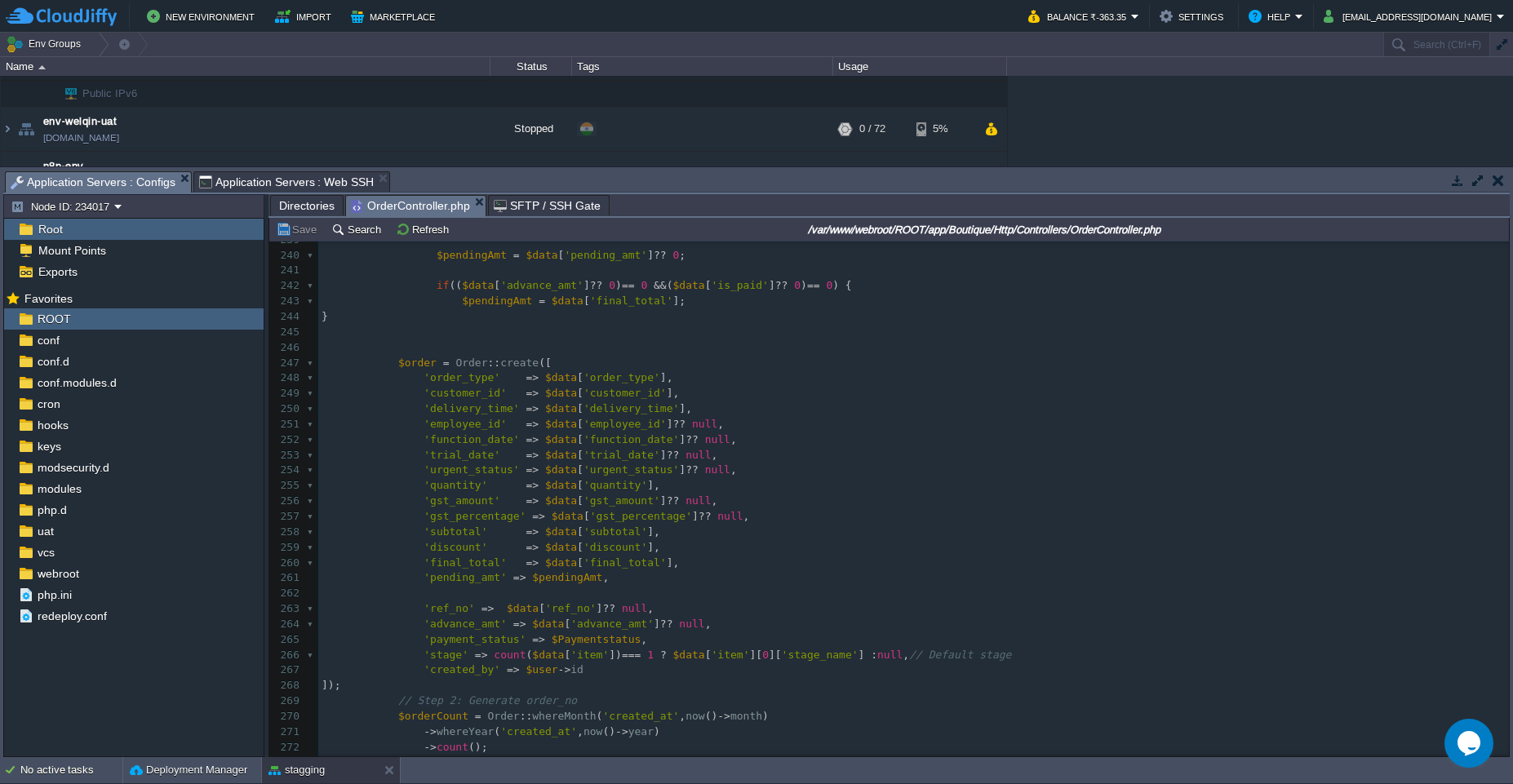
click at [293, 184] on span "Application Servers : Web SSH" at bounding box center [286, 181] width 176 height 19
